Goal: Information Seeking & Learning: Learn about a topic

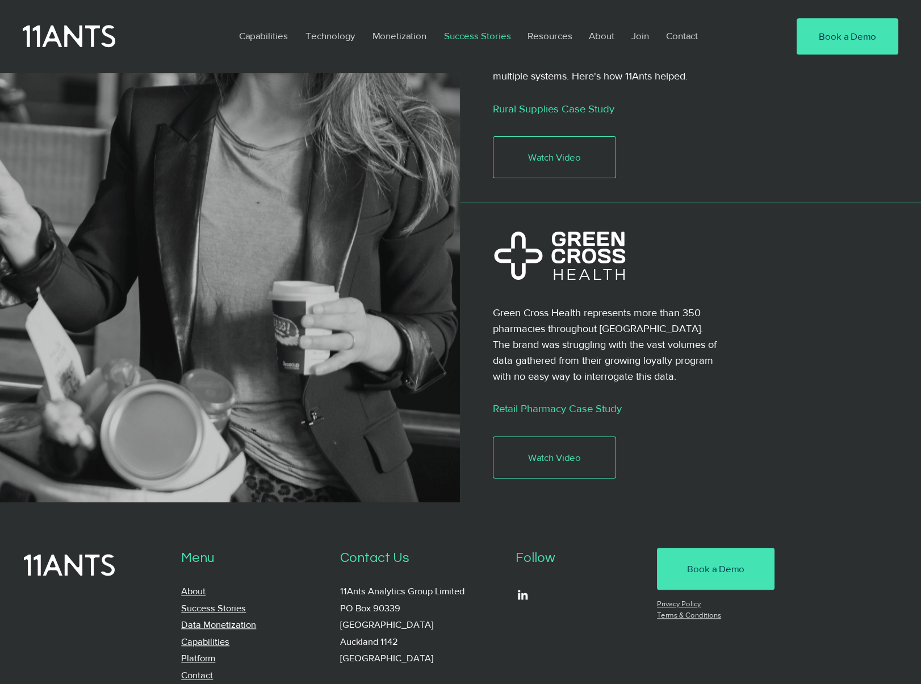
scroll to position [2102, 0]
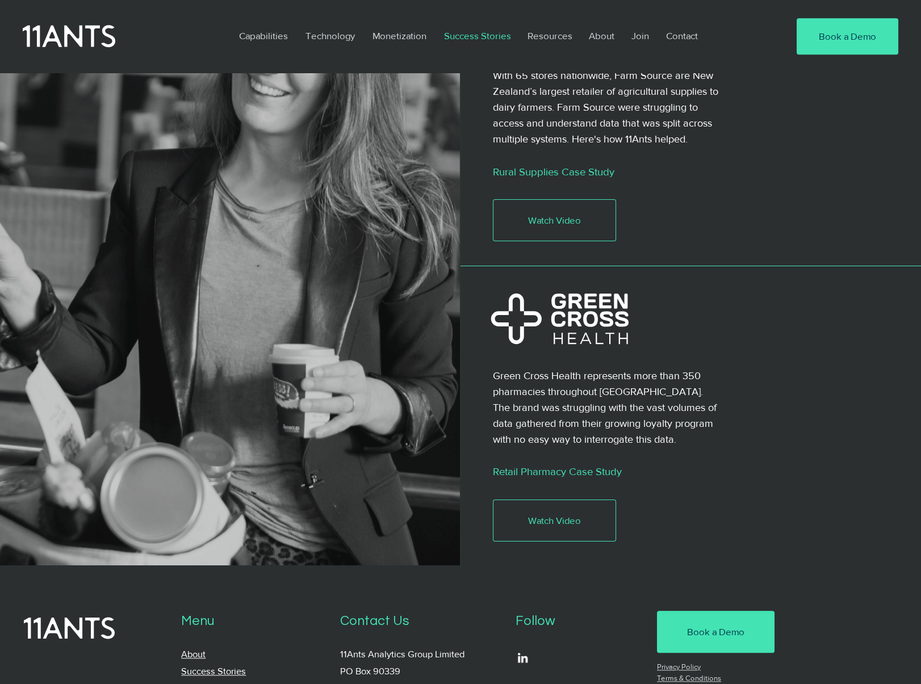
drag, startPoint x: 595, startPoint y: 306, endPoint x: 782, endPoint y: 316, distance: 187.1
click at [808, 316] on div at bounding box center [691, 416] width 461 height 300
click at [581, 309] on icon at bounding box center [560, 319] width 141 height 51
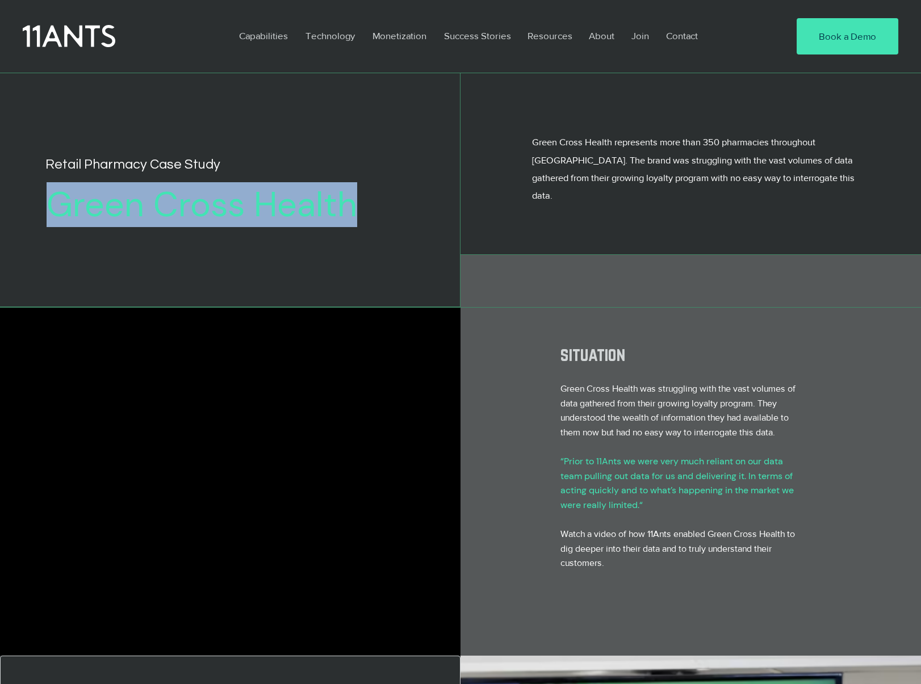
drag, startPoint x: 268, startPoint y: 211, endPoint x: 55, endPoint y: 212, distance: 213.6
click at [55, 212] on h2 "Green Cross Health" at bounding box center [212, 204] width 331 height 41
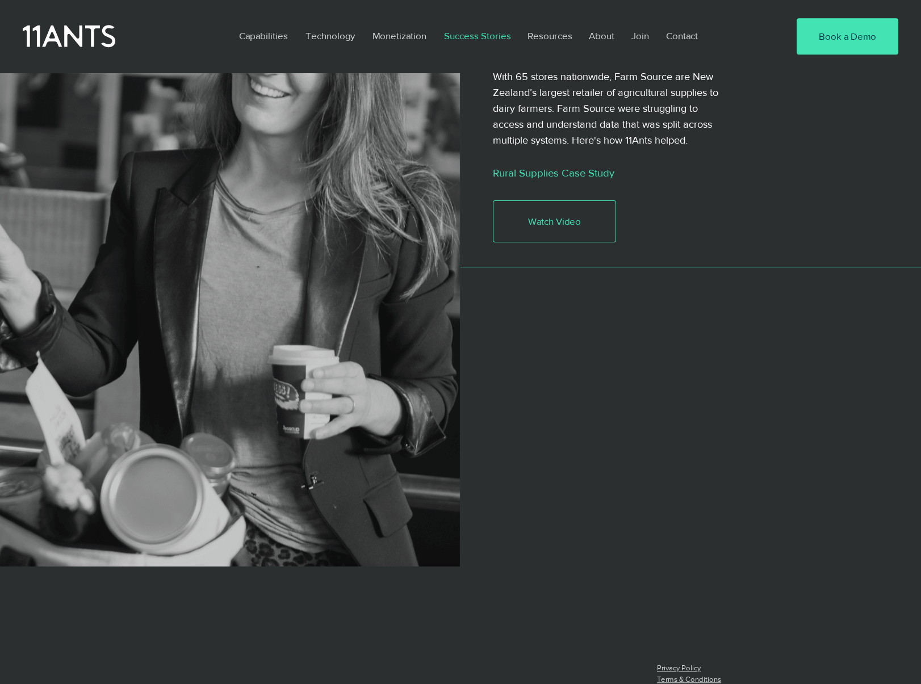
scroll to position [2102, 0]
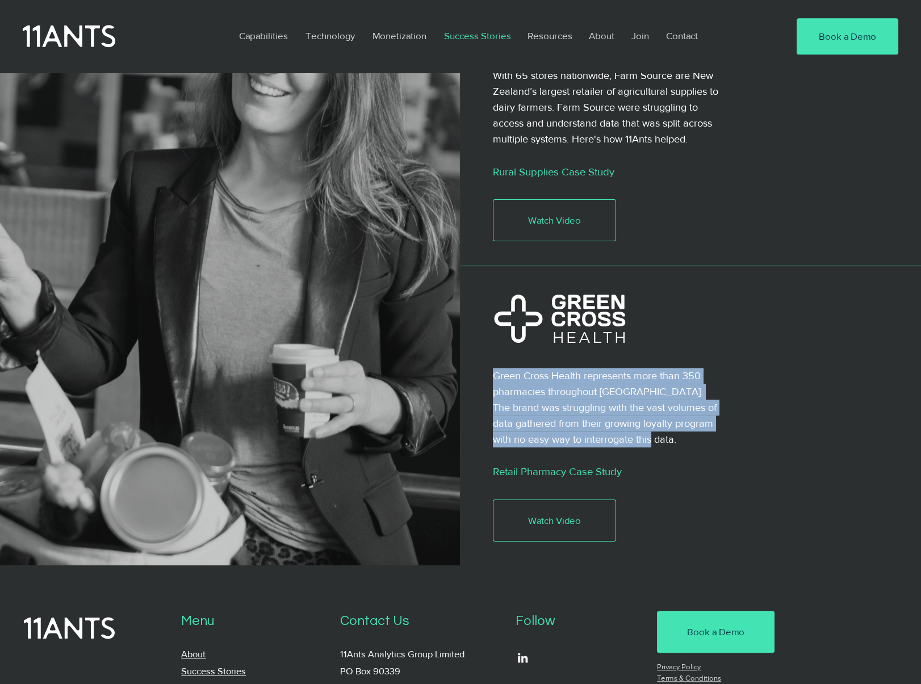
drag, startPoint x: 667, startPoint y: 426, endPoint x: 492, endPoint y: 359, distance: 187.3
click at [493, 368] on p "Green Cross Health represents more than 350 pharmacies throughout New Zealand. …" at bounding box center [607, 408] width 228 height 80
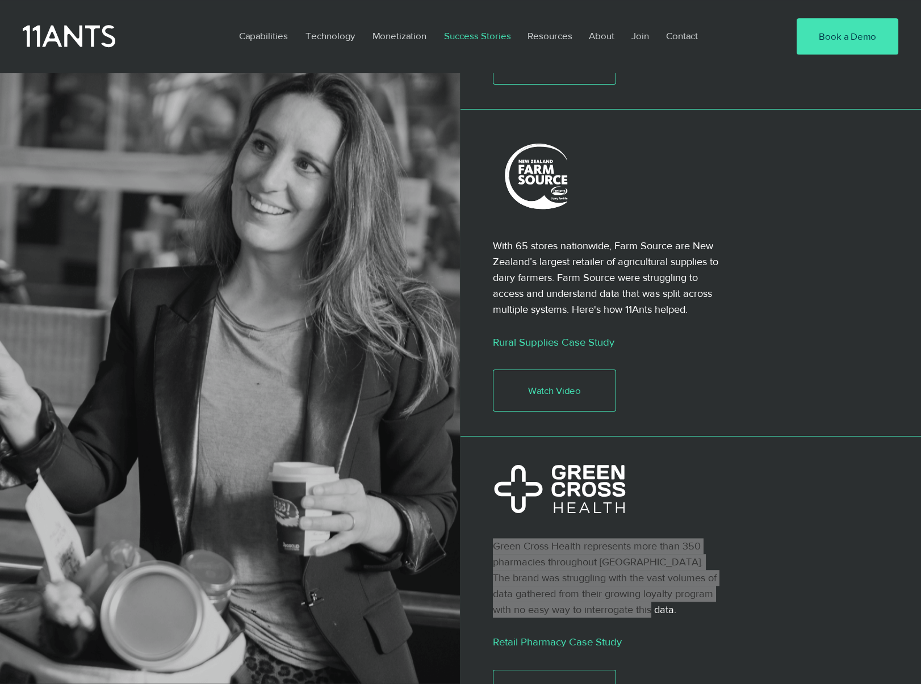
scroll to position [1874, 0]
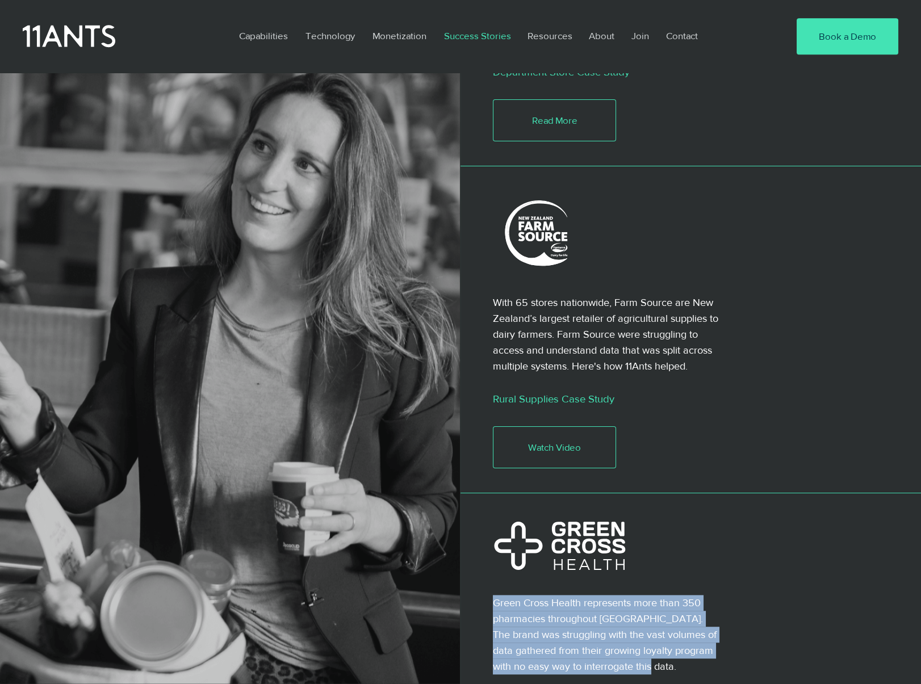
drag, startPoint x: 705, startPoint y: 361, endPoint x: 490, endPoint y: 289, distance: 227.0
click at [490, 289] on div "With 65 stores nationwide, Farm Source are New Zealand’s largest retailer of ag…" at bounding box center [691, 329] width 461 height 327
copy div "With 65 stores nationwide, Farm Source are New Zealand’s largest retailer of ag…"
click at [838, 342] on div at bounding box center [691, 329] width 461 height 327
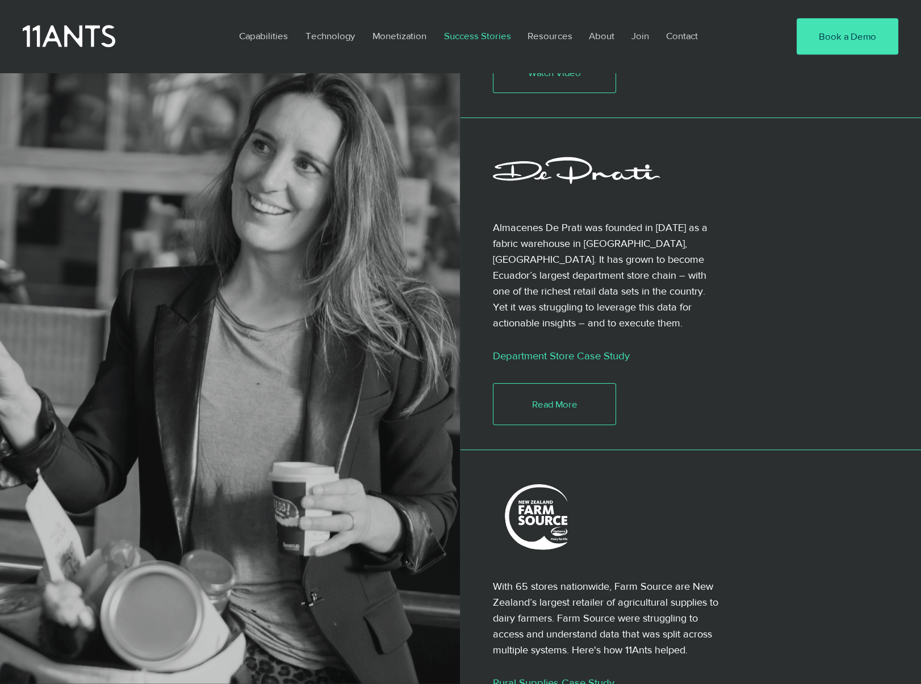
scroll to position [1590, 0]
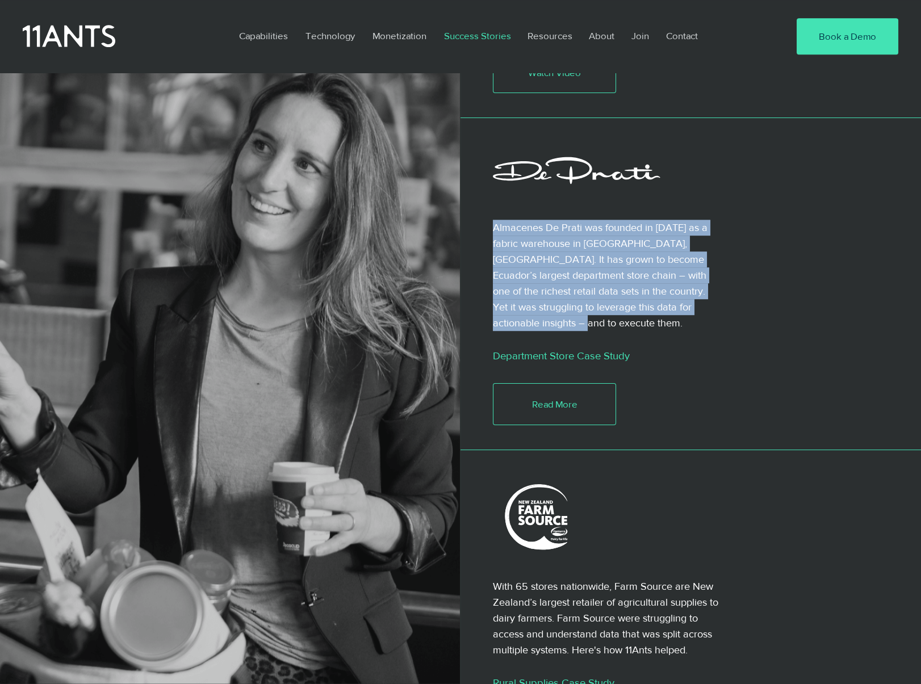
drag, startPoint x: 566, startPoint y: 308, endPoint x: 492, endPoint y: 212, distance: 121.2
click at [493, 220] on p "Almacenes De Prati was founded in 1940 as a fabric warehouse in Guayaquil, Ecua…" at bounding box center [607, 276] width 228 height 112
copy p "Almacenes De Prati was founded in 1940 as a fabric warehouse in Guayaquil, Ecua…"
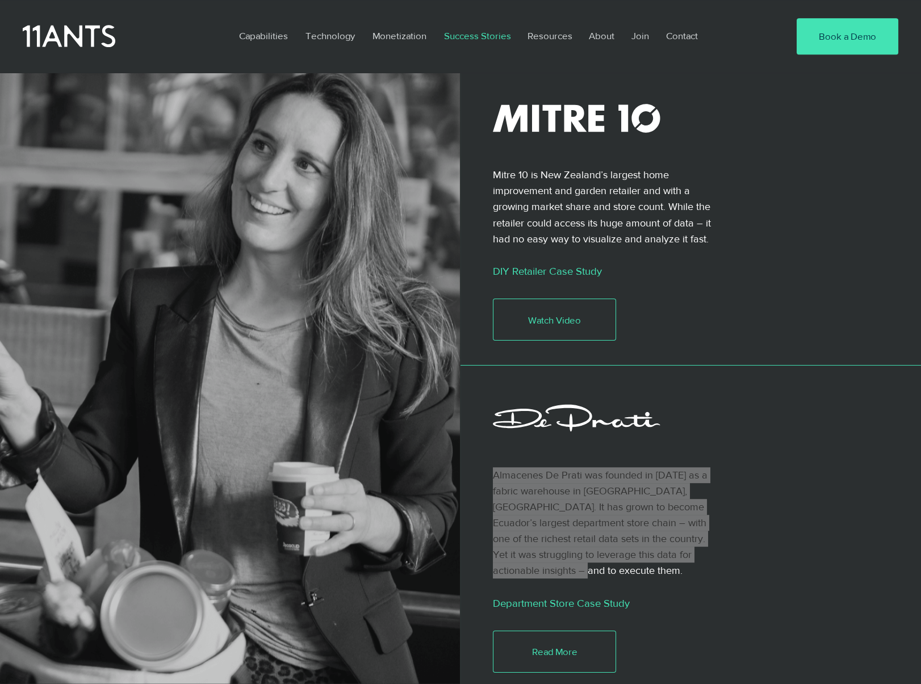
scroll to position [1306, 0]
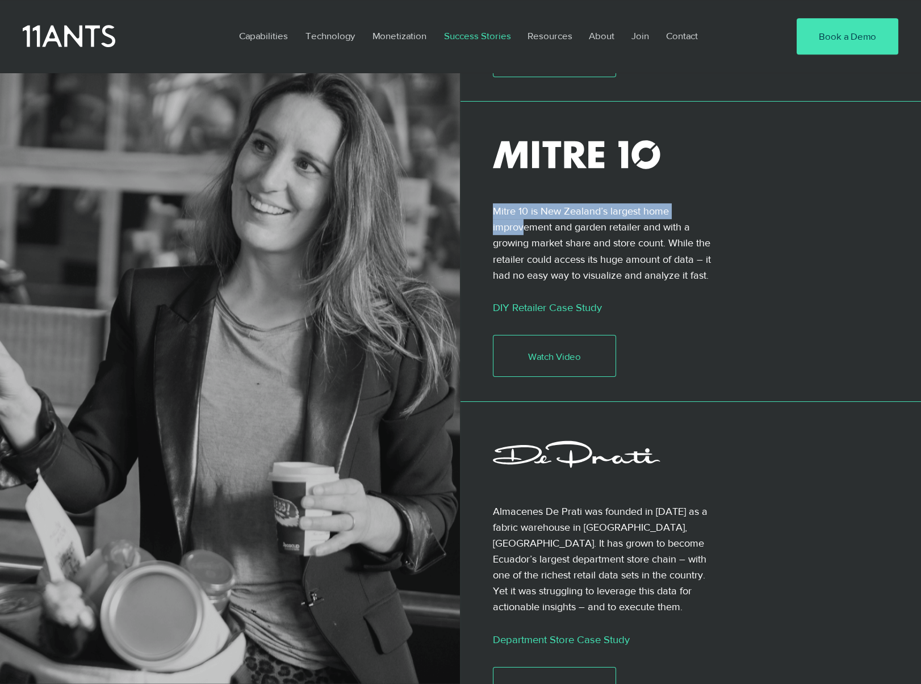
drag, startPoint x: 726, startPoint y: 261, endPoint x: 528, endPoint y: 214, distance: 203.9
click at [524, 214] on div "Mitre 10 is New Zealand’s largest home improvement and garden retailer and with…" at bounding box center [691, 252] width 461 height 300
click at [685, 239] on p "Mitre 10 is New Zealand’s largest home improvement and garden retailer and with…" at bounding box center [607, 243] width 228 height 80
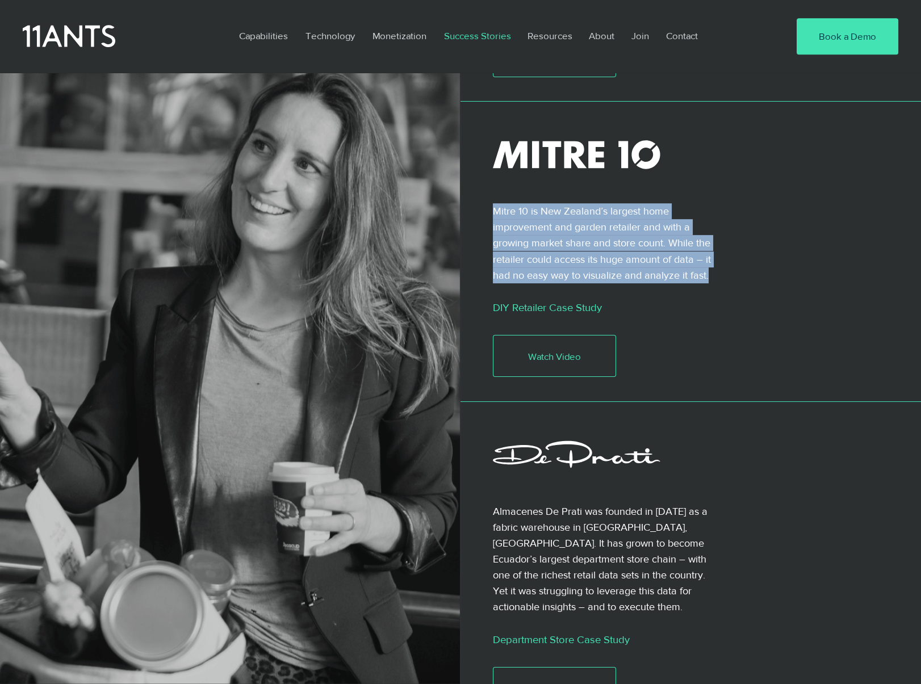
drag, startPoint x: 490, startPoint y: 192, endPoint x: 711, endPoint y: 261, distance: 231.6
click at [711, 262] on div "Mitre 10 is New Zealand’s largest home improvement and garden retailer and with…" at bounding box center [691, 252] width 461 height 300
copy div "Mitre 10 is New Zealand’s largest home improvement and garden retailer and with…"
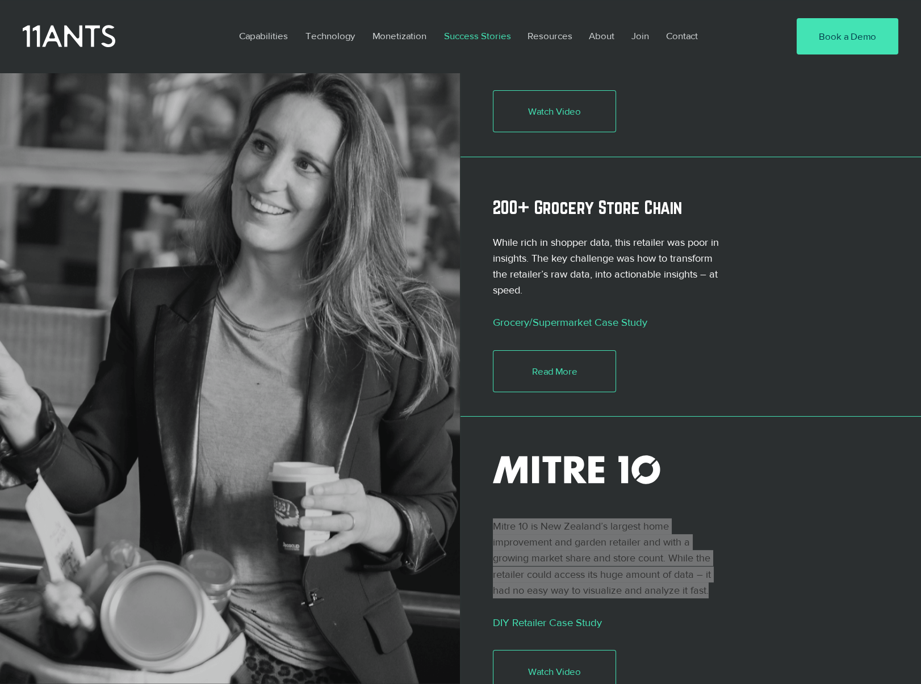
scroll to position [966, 0]
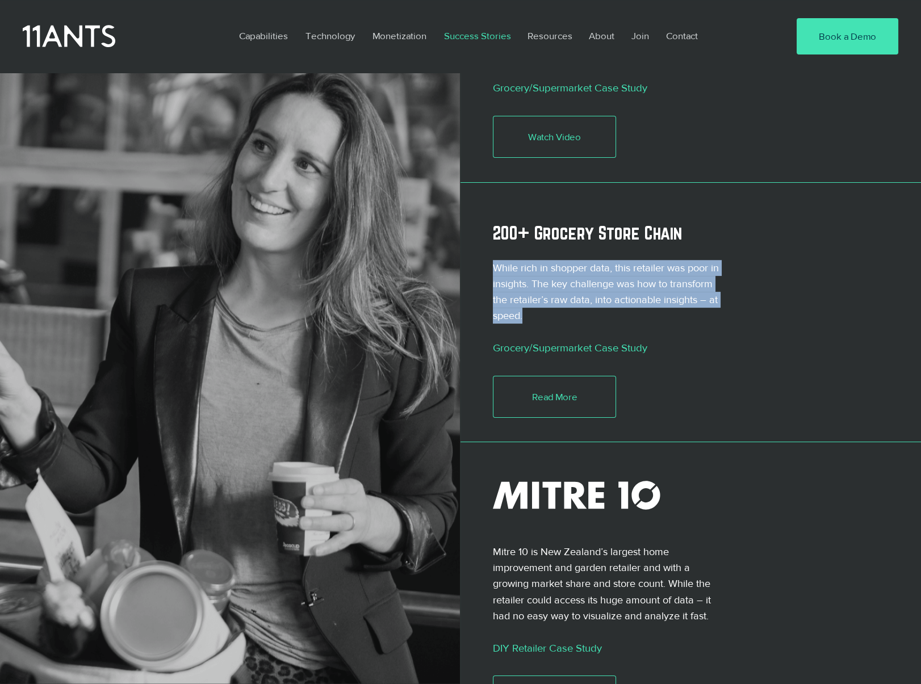
drag, startPoint x: 596, startPoint y: 304, endPoint x: 491, endPoint y: 232, distance: 126.7
click at [491, 232] on div "While rich in shopper data, this retailer was poor in insights. The key challen…" at bounding box center [691, 313] width 461 height 260
copy div "While rich in shopper data, this retailer was poor in insights. The key challen…"
click at [654, 299] on p "While rich in shopper data, this retailer was poor in insights. The key challen…" at bounding box center [607, 292] width 228 height 64
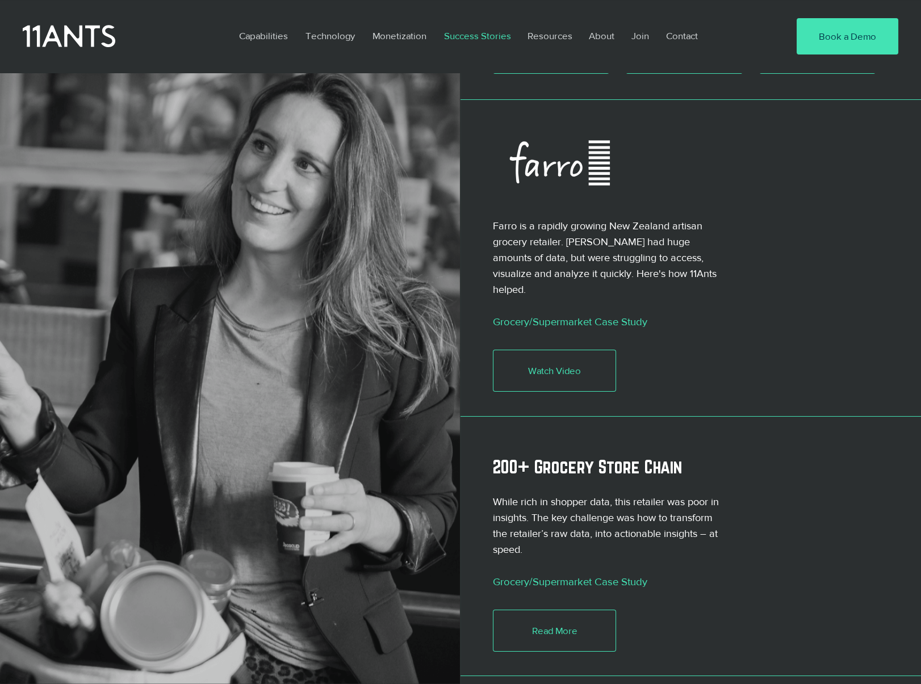
scroll to position [682, 0]
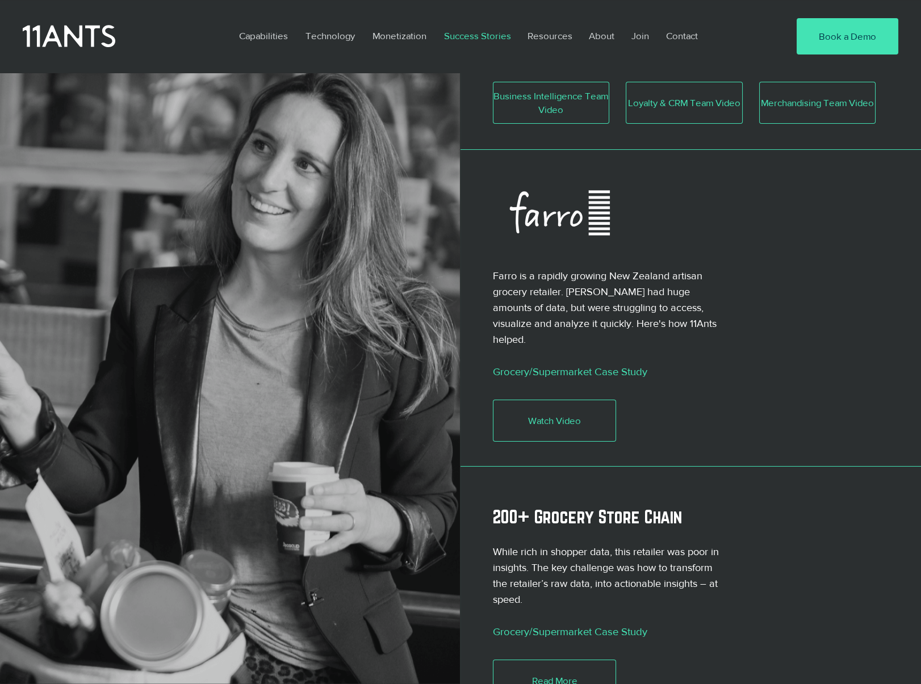
click at [716, 336] on div at bounding box center [607, 322] width 228 height 288
drag, startPoint x: 730, startPoint y: 331, endPoint x: 544, endPoint y: 294, distance: 190.0
click at [527, 288] on div "Farro is a rapidly growing New Zealand artisan grocery retailer. Farro had huge…" at bounding box center [691, 308] width 461 height 316
click at [650, 315] on p "Farro is a rapidly growing New Zealand artisan grocery retailer. Farro had huge…" at bounding box center [607, 308] width 228 height 80
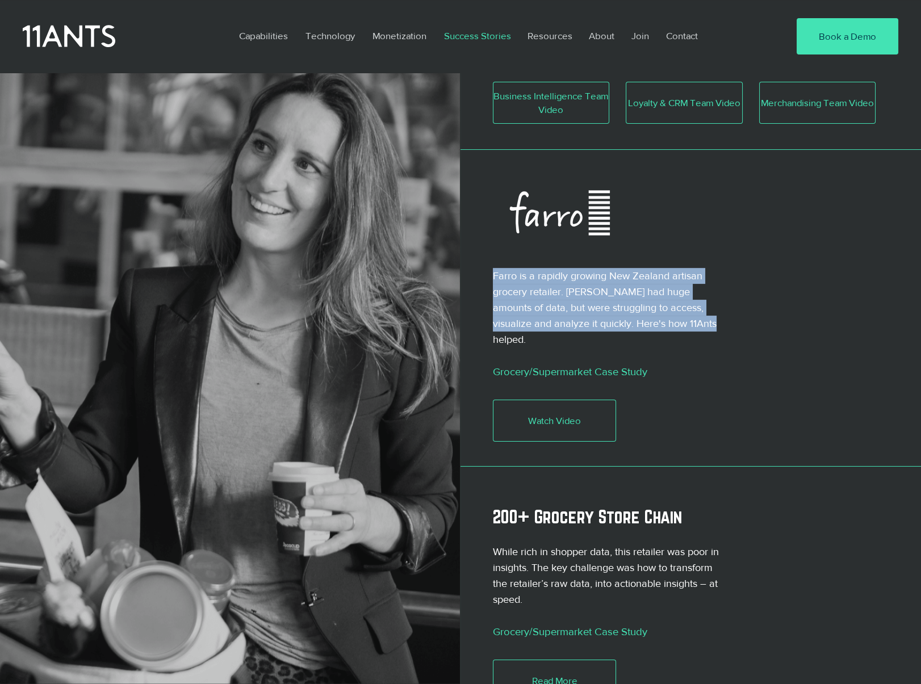
drag, startPoint x: 703, startPoint y: 329, endPoint x: 491, endPoint y: 278, distance: 218.5
click at [491, 278] on div "Farro is a rapidly growing New Zealand artisan grocery retailer. Farro had huge…" at bounding box center [691, 308] width 461 height 316
copy div "Farro is a rapidly growing New Zealand artisan grocery retailer. Farro had huge…"
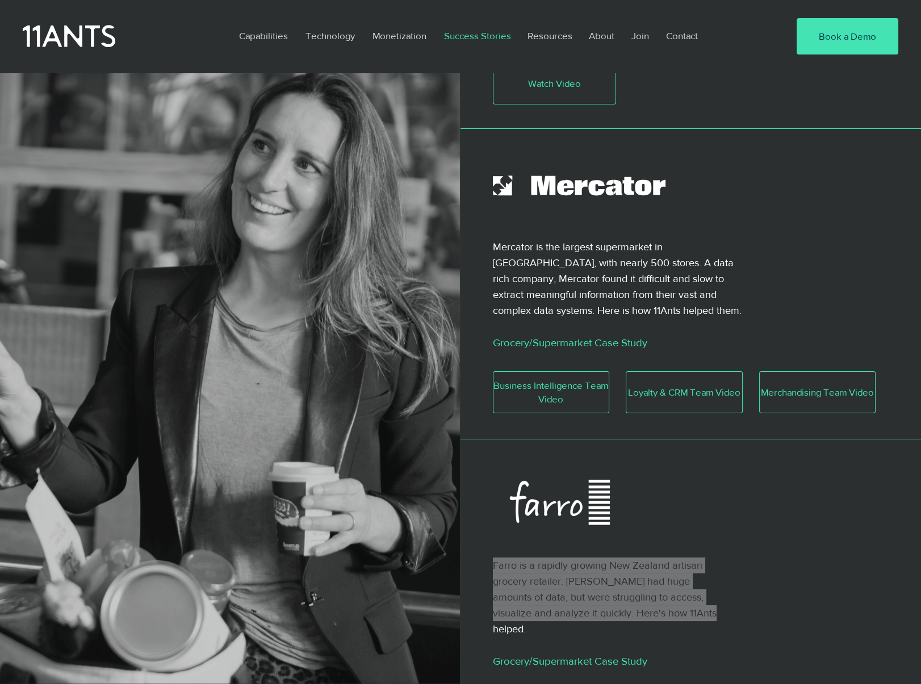
scroll to position [341, 0]
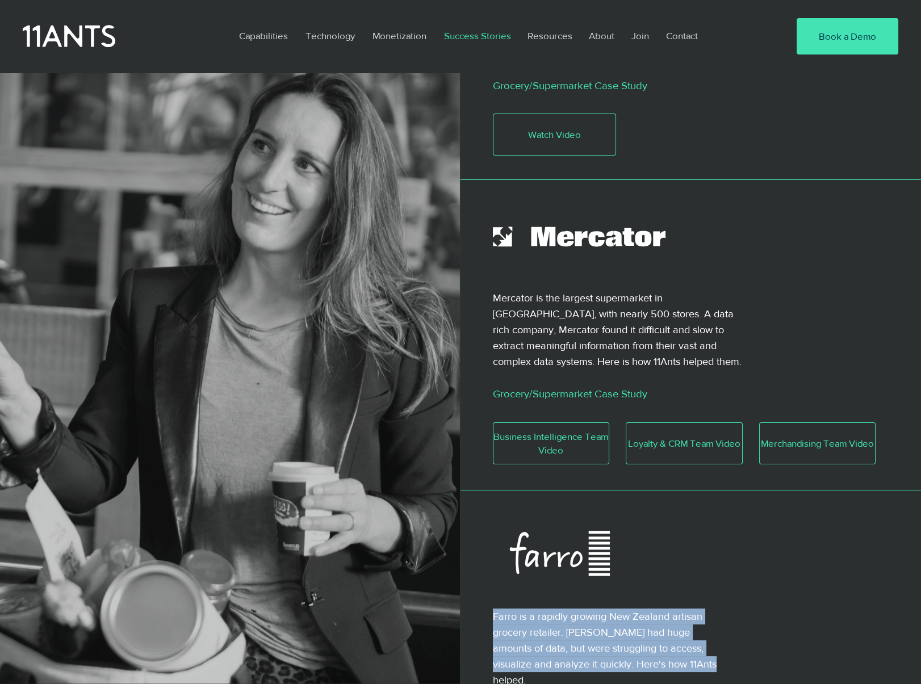
drag, startPoint x: 596, startPoint y: 360, endPoint x: 613, endPoint y: 364, distance: 17.4
click at [596, 360] on p "Mercator is the largest supermarket in Slovenia, with nearly 500 stores. A data…" at bounding box center [622, 330] width 258 height 80
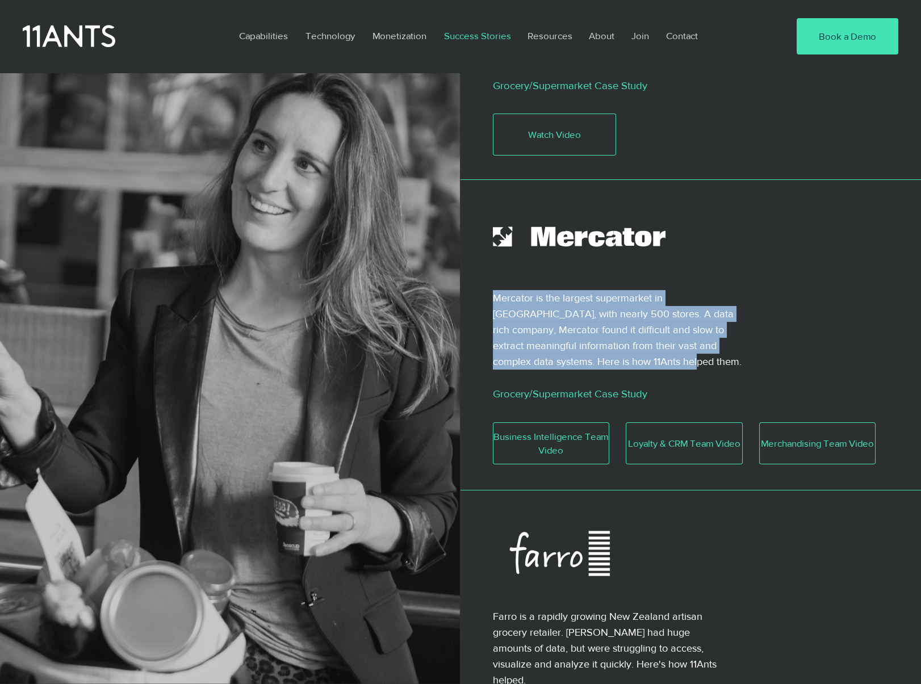
drag, startPoint x: 615, startPoint y: 364, endPoint x: 493, endPoint y: 296, distance: 139.1
click at [493, 296] on p "Mercator is the largest supermarket in Slovenia, with nearly 500 stores. A data…" at bounding box center [622, 330] width 258 height 80
copy p "Mercator is the largest supermarket in Slovenia, with nearly 500 stores. A data…"
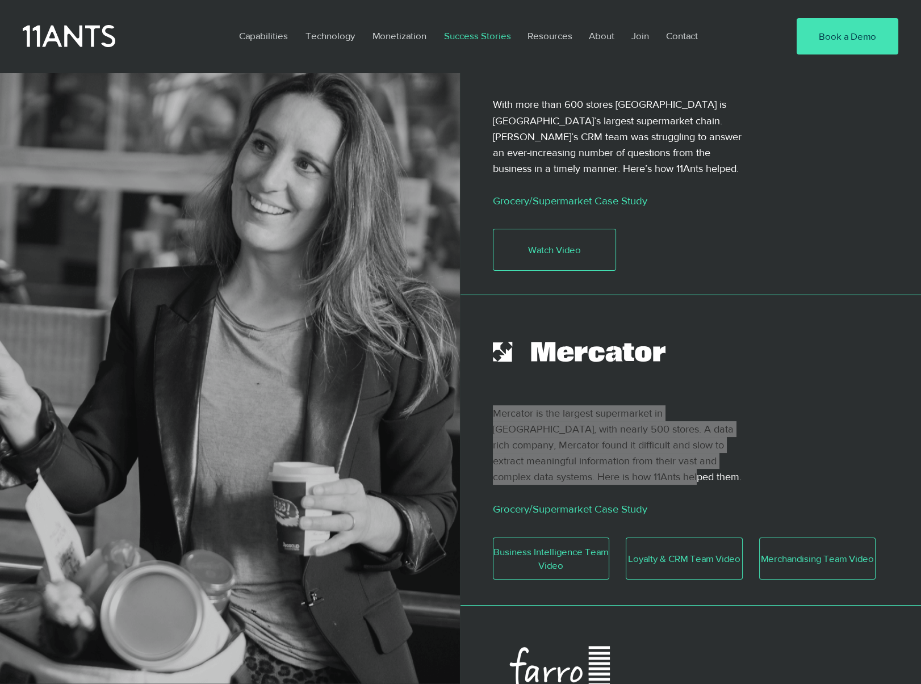
scroll to position [57, 0]
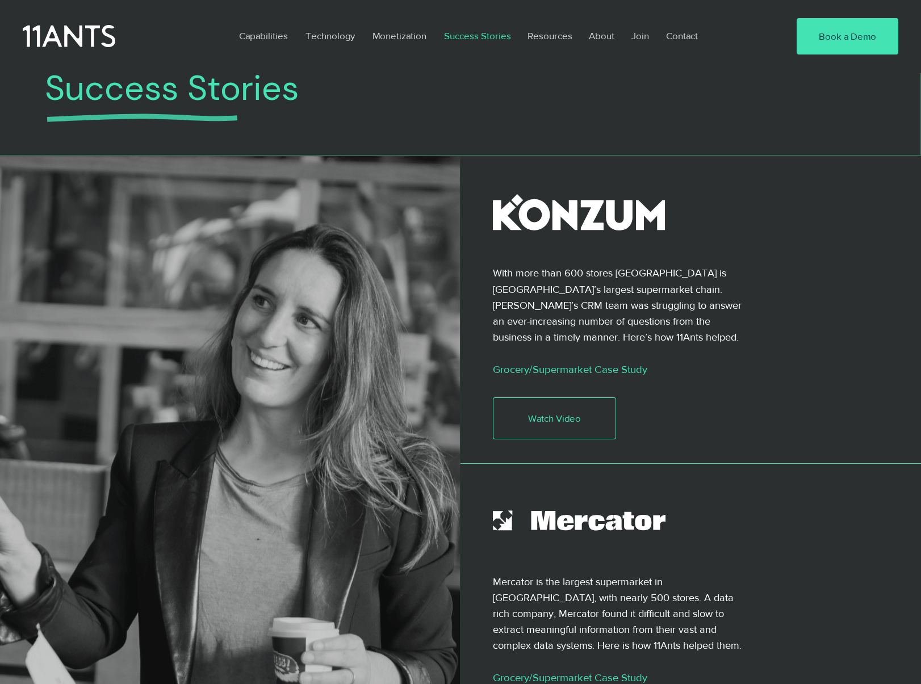
drag, startPoint x: 588, startPoint y: 340, endPoint x: 596, endPoint y: 341, distance: 8.0
click at [588, 340] on p "With more than 600 stores Konzum is Croatia’s largest supermarket chain. Konzum…" at bounding box center [618, 305] width 251 height 80
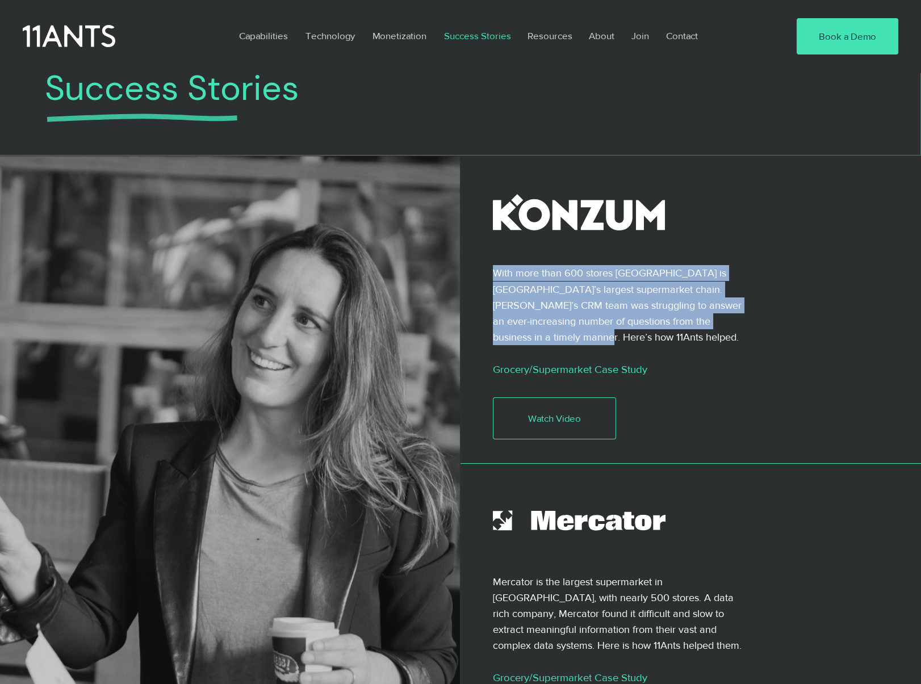
drag, startPoint x: 596, startPoint y: 341, endPoint x: 489, endPoint y: 278, distance: 124.5
click at [489, 278] on div "With more than 600 stores Konzum is Croatia’s largest supermarket chain. Konzum…" at bounding box center [691, 310] width 461 height 308
copy div "With more than 600 stores Konzum is Croatia’s largest supermarket chain. Konzum…"
click at [795, 556] on div at bounding box center [693, 632] width 400 height 281
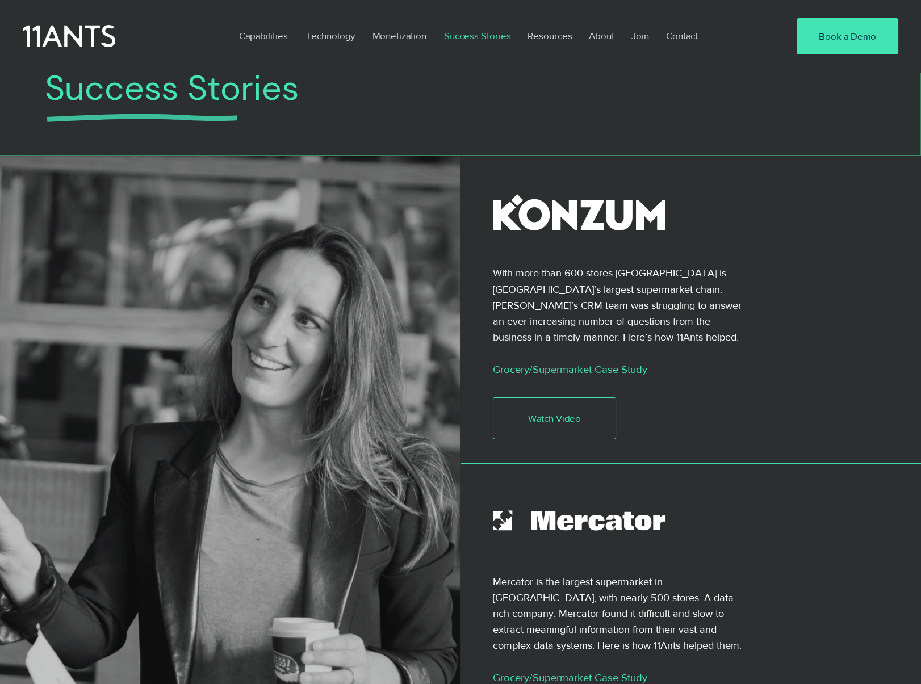
click at [795, 556] on div at bounding box center [693, 632] width 400 height 281
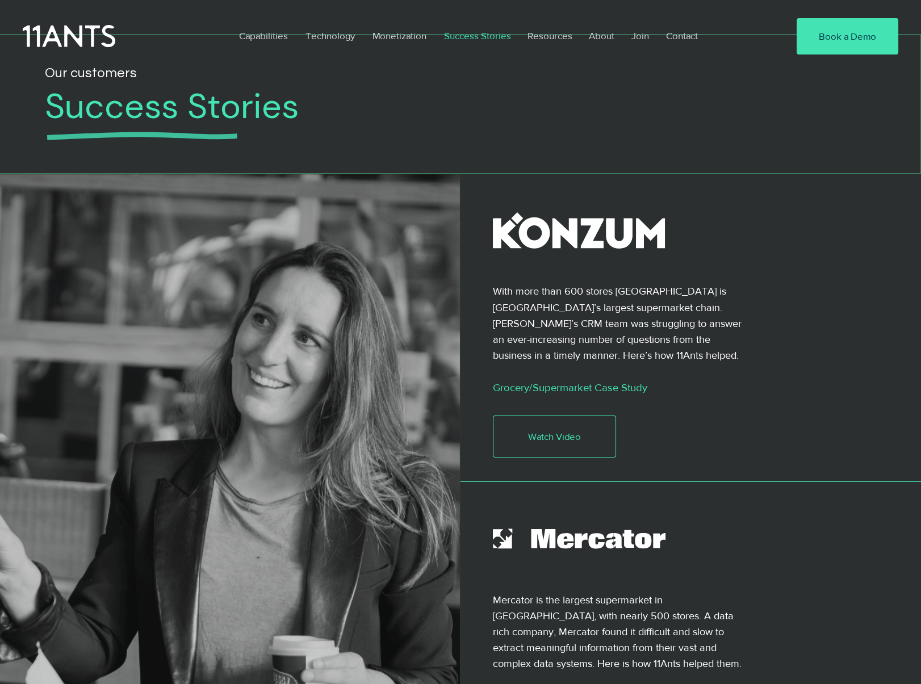
scroll to position [0, 0]
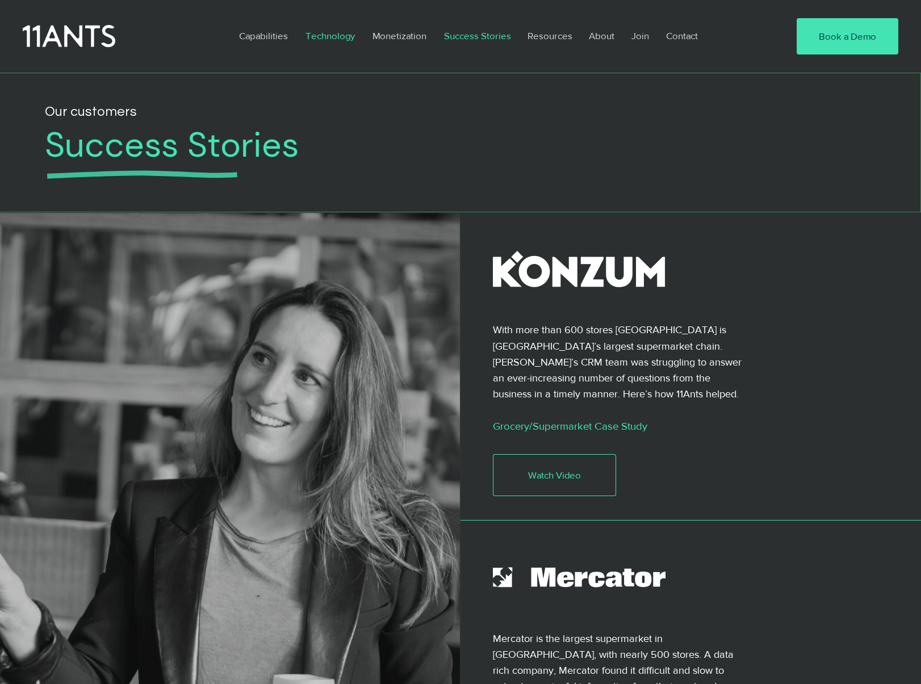
click at [314, 34] on p "Technology" at bounding box center [330, 36] width 61 height 26
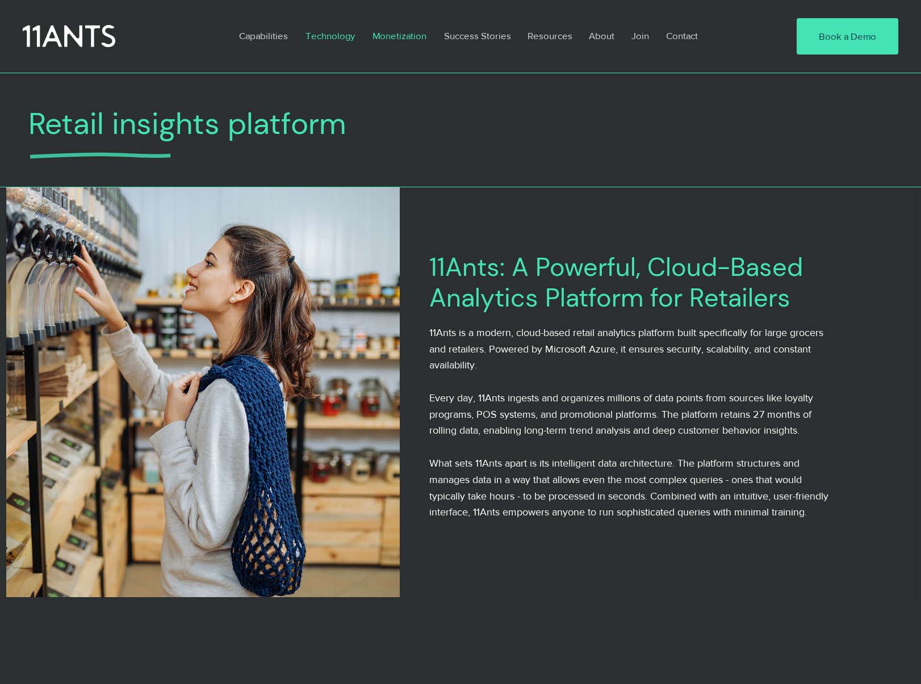
click at [408, 31] on p "Monetization" at bounding box center [399, 36] width 65 height 26
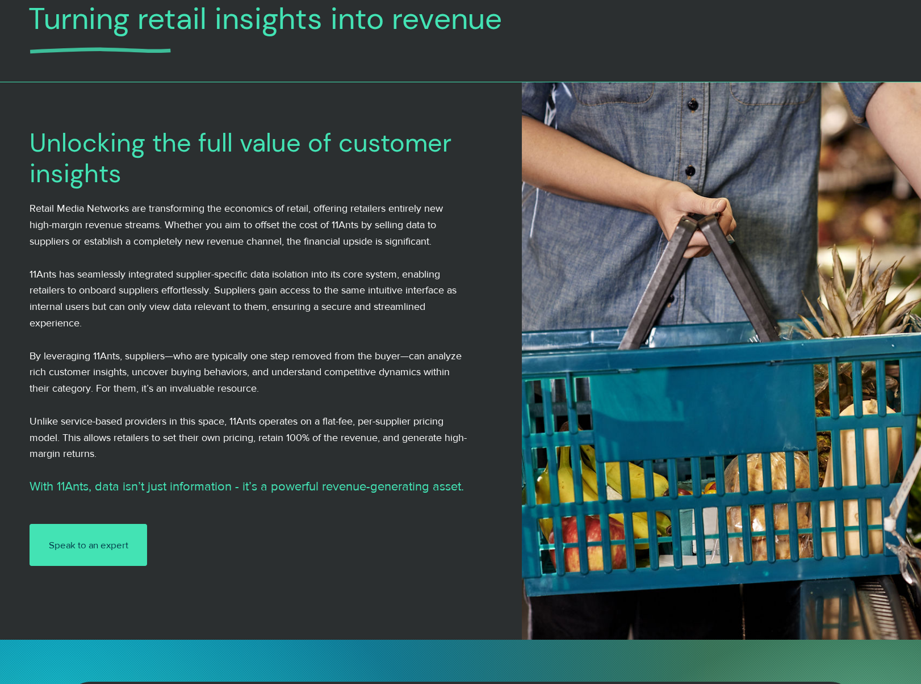
scroll to position [114, 0]
